Goal: Task Accomplishment & Management: Complete application form

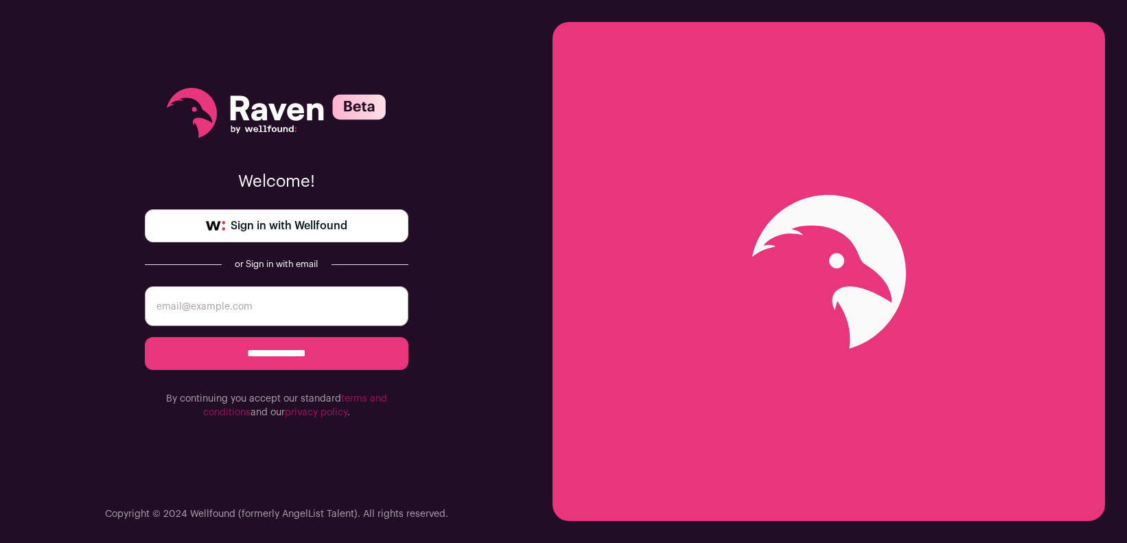
click at [254, 301] on input "email" at bounding box center [277, 306] width 264 height 40
type input "[EMAIL_ADDRESS][DOMAIN_NAME]"
click at [286, 361] on input "**********" at bounding box center [277, 353] width 264 height 33
click at [255, 305] on input "email" at bounding box center [277, 306] width 264 height 40
type input "[EMAIL_ADDRESS][DOMAIN_NAME]"
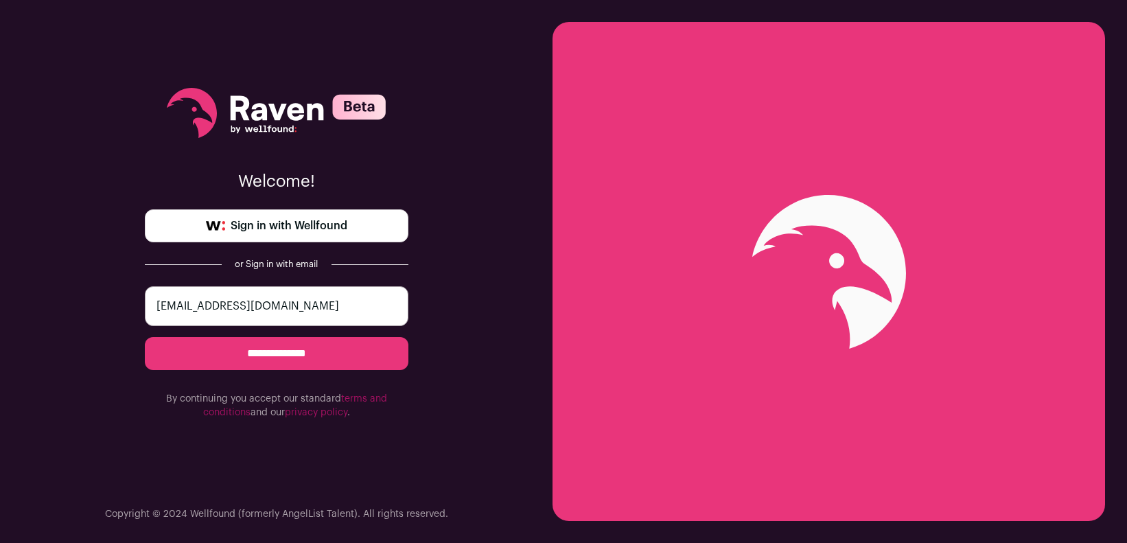
click at [290, 224] on span "Sign in with Wellfound" at bounding box center [289, 226] width 117 height 16
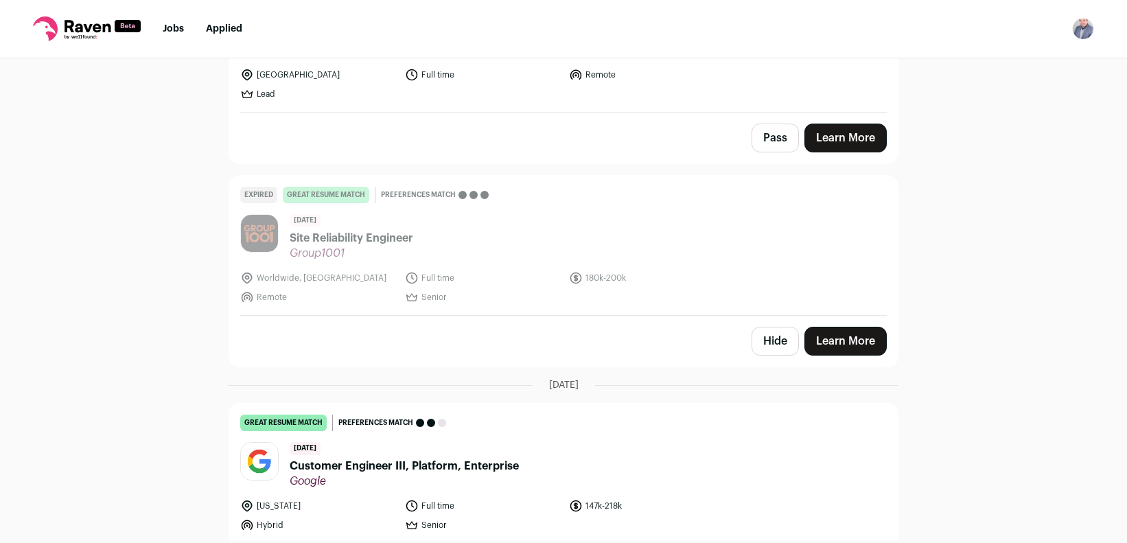
scroll to position [2112, 0]
